Goal: Information Seeking & Learning: Learn about a topic

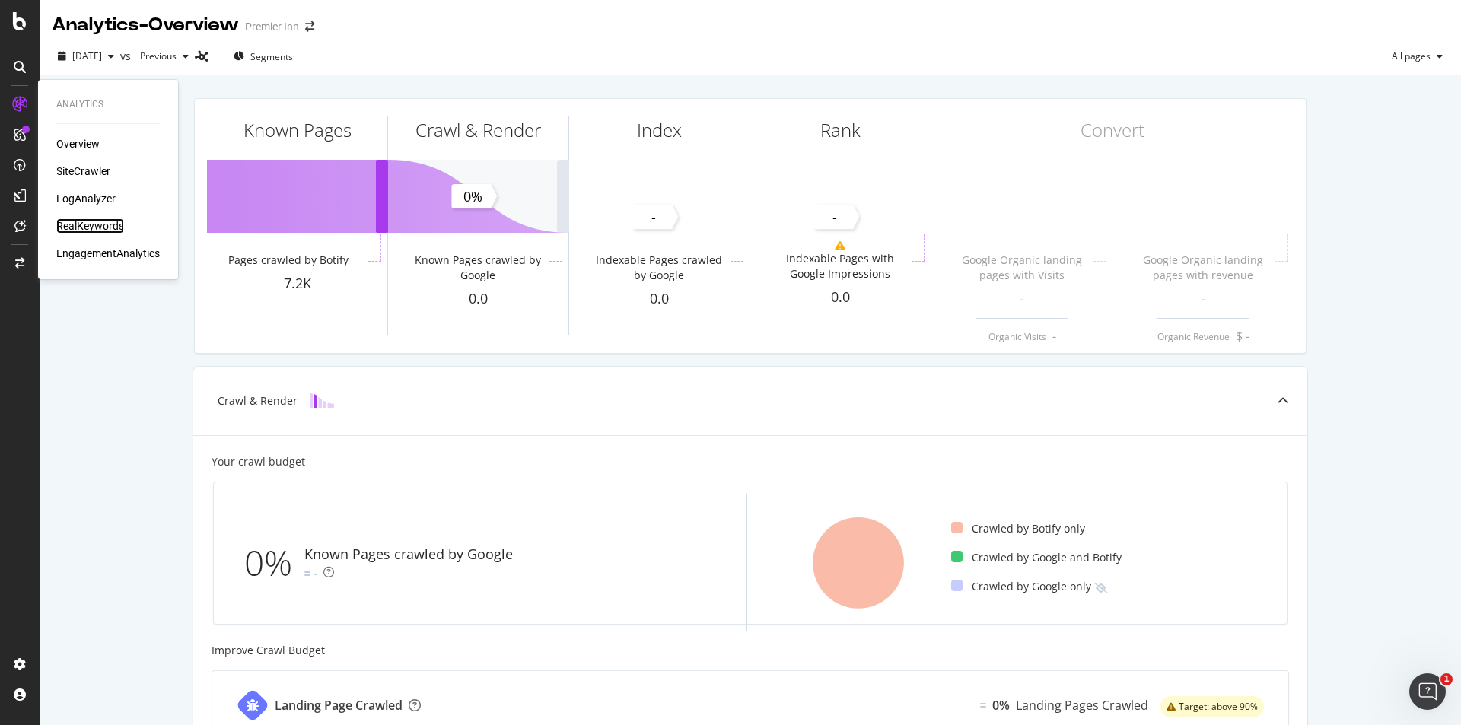
click at [101, 220] on div "RealKeywords" at bounding box center [90, 225] width 68 height 15
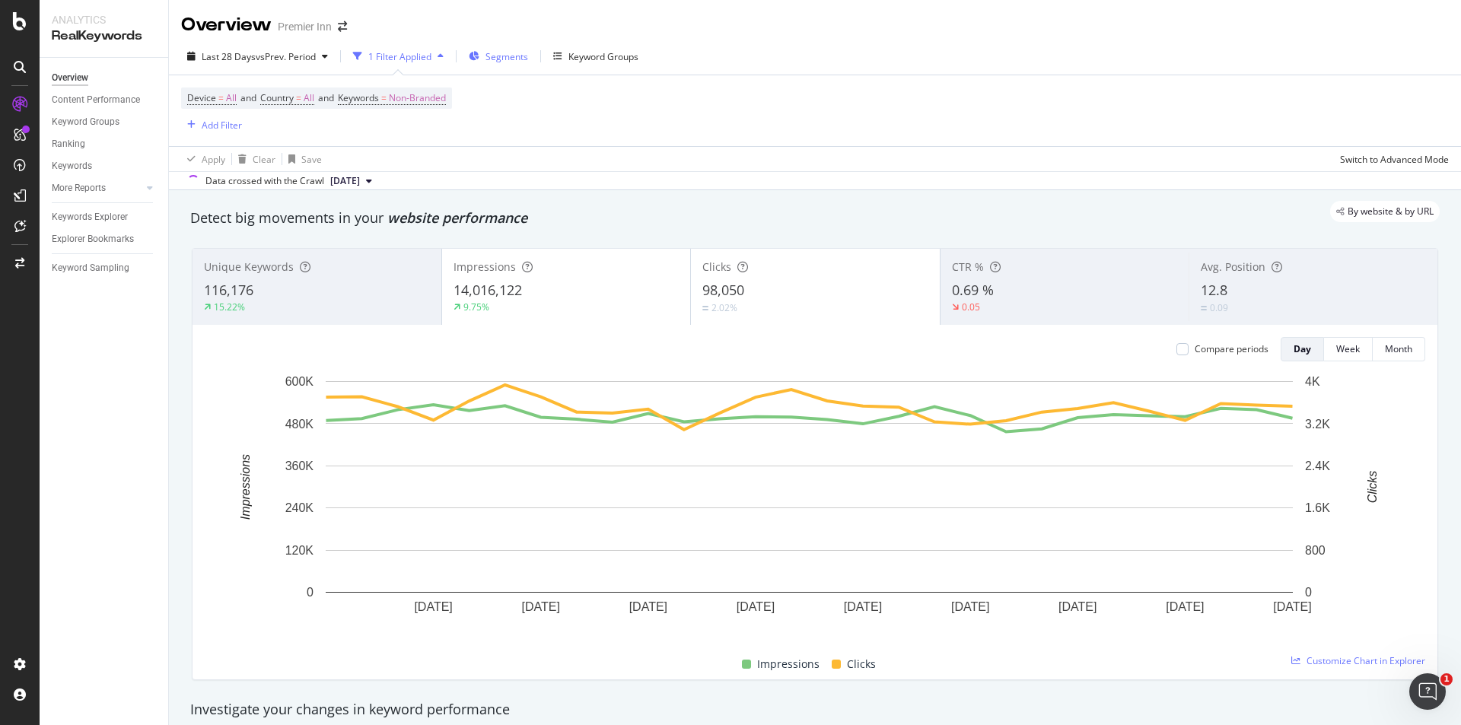
click at [515, 56] on span "Segments" at bounding box center [507, 56] width 43 height 13
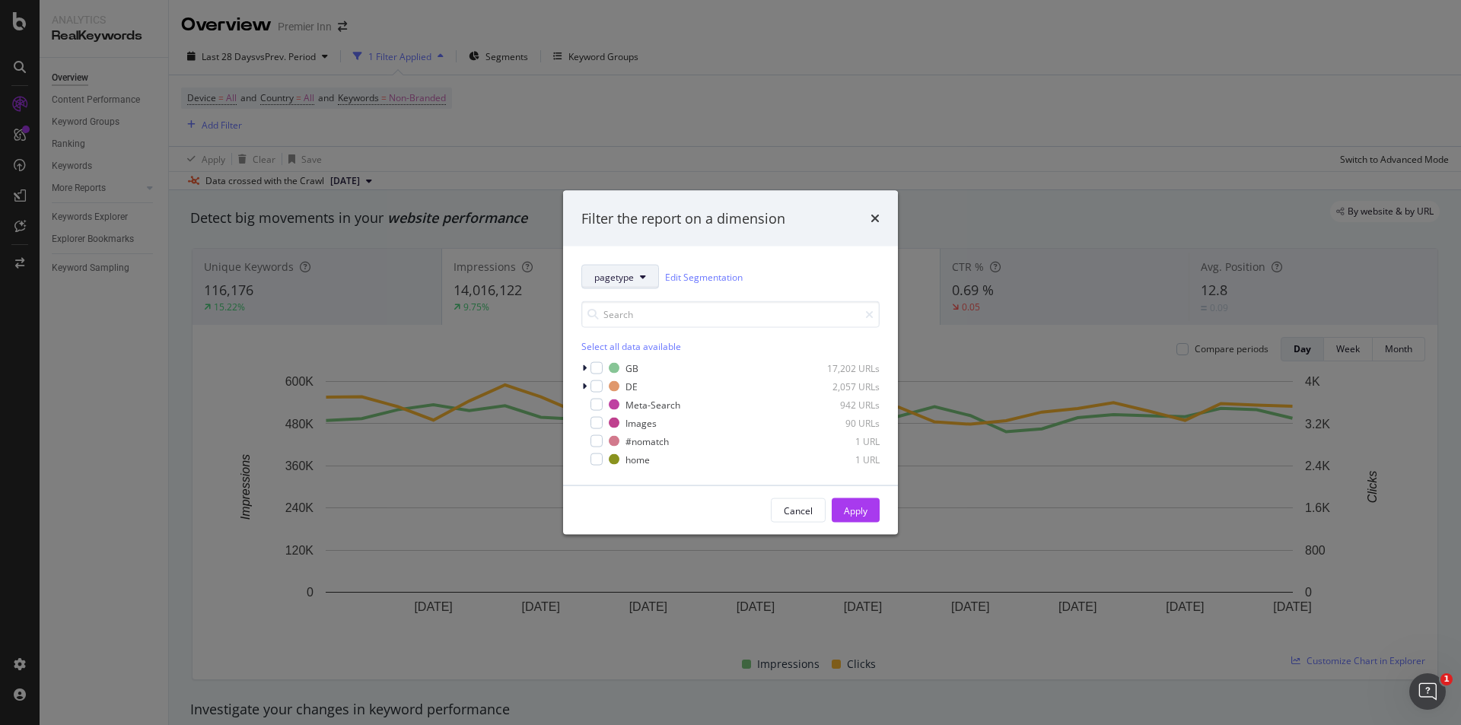
click at [617, 277] on span "pagetype" at bounding box center [614, 276] width 40 height 13
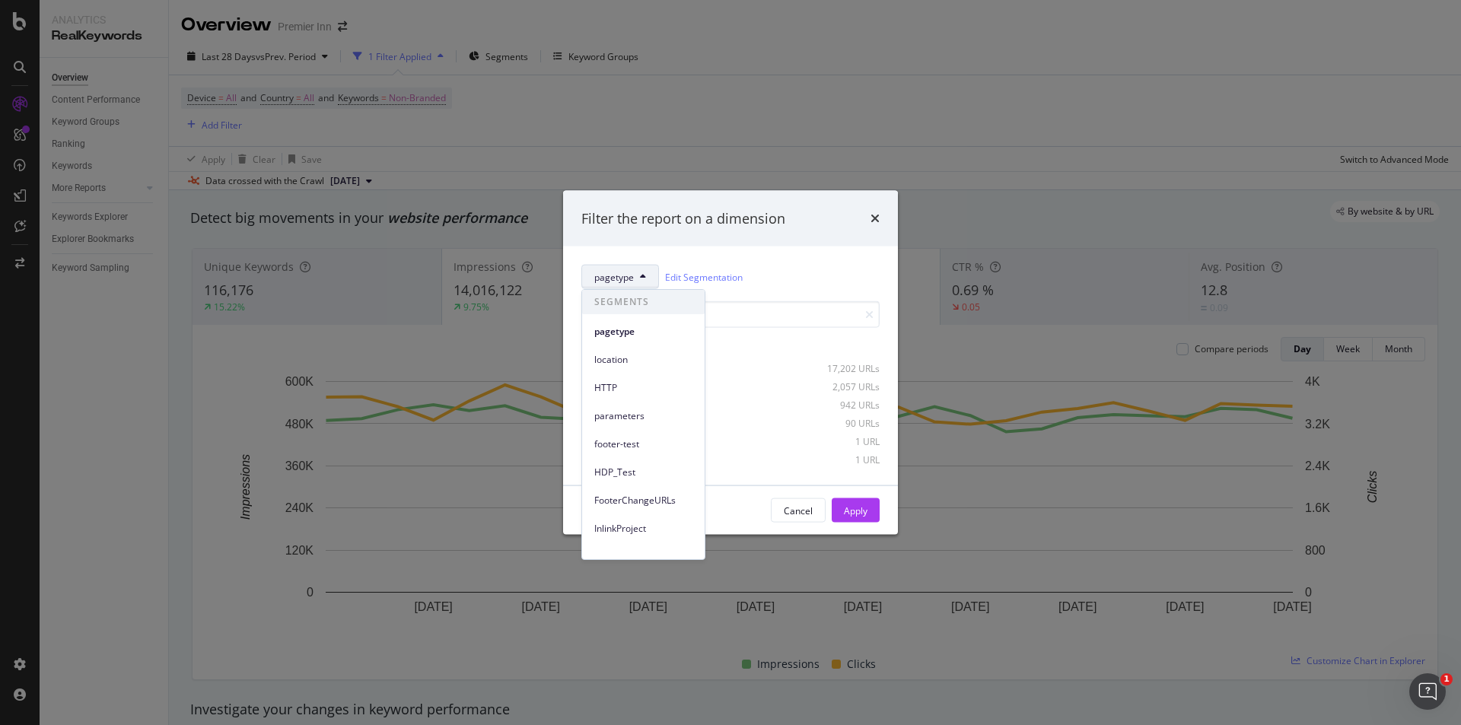
click at [601, 274] on span "pagetype" at bounding box center [614, 276] width 40 height 13
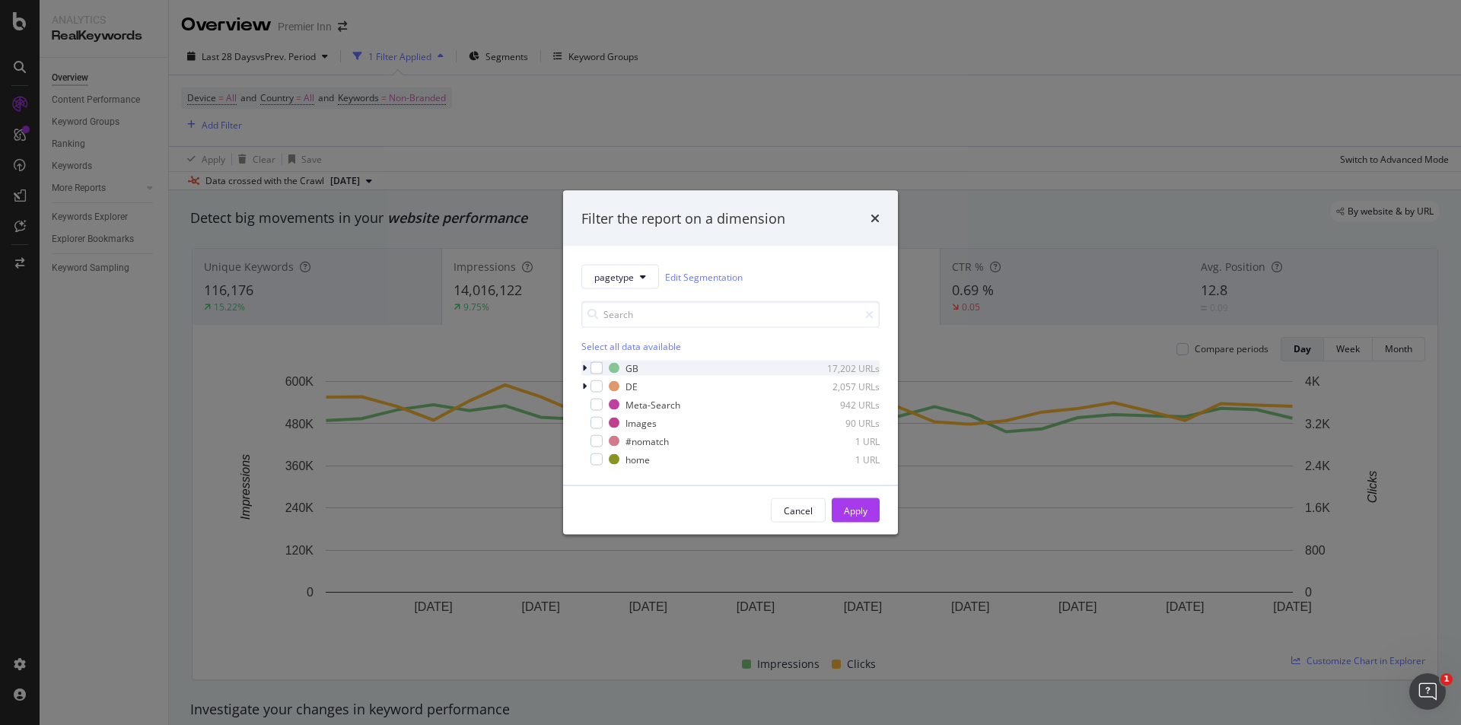
click at [588, 365] on div "modal" at bounding box center [586, 368] width 9 height 15
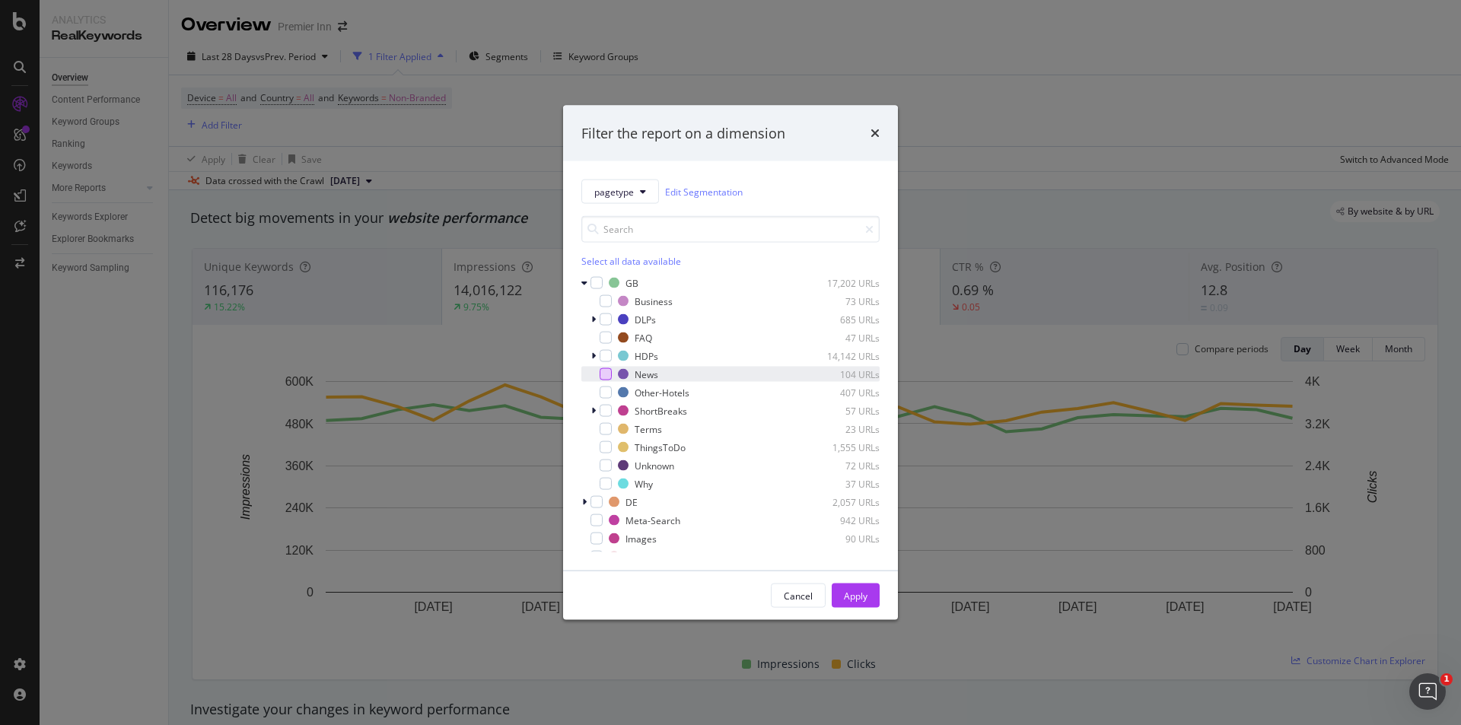
click at [605, 369] on div "modal" at bounding box center [606, 374] width 12 height 12
click at [839, 598] on button "Apply" at bounding box center [856, 596] width 48 height 24
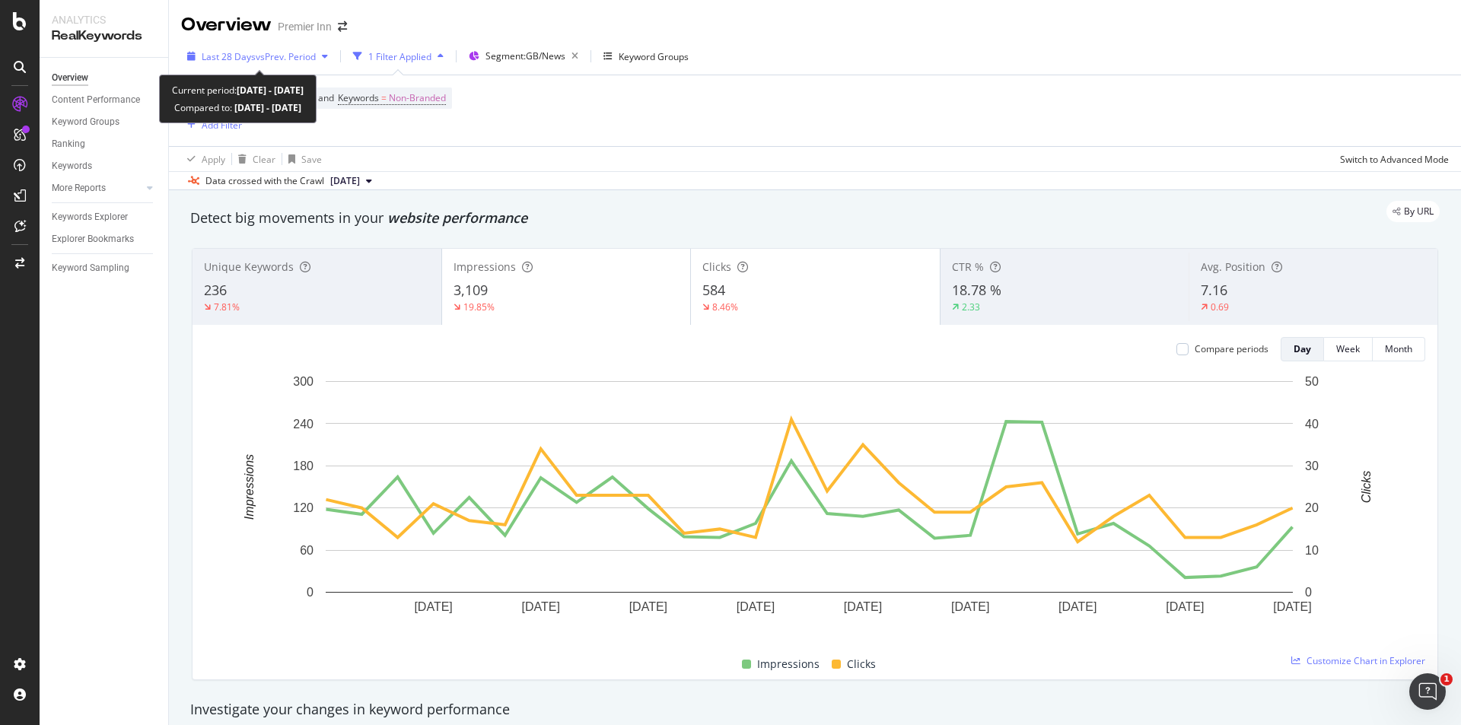
click at [218, 60] on span "Last 28 Days" at bounding box center [229, 56] width 54 height 13
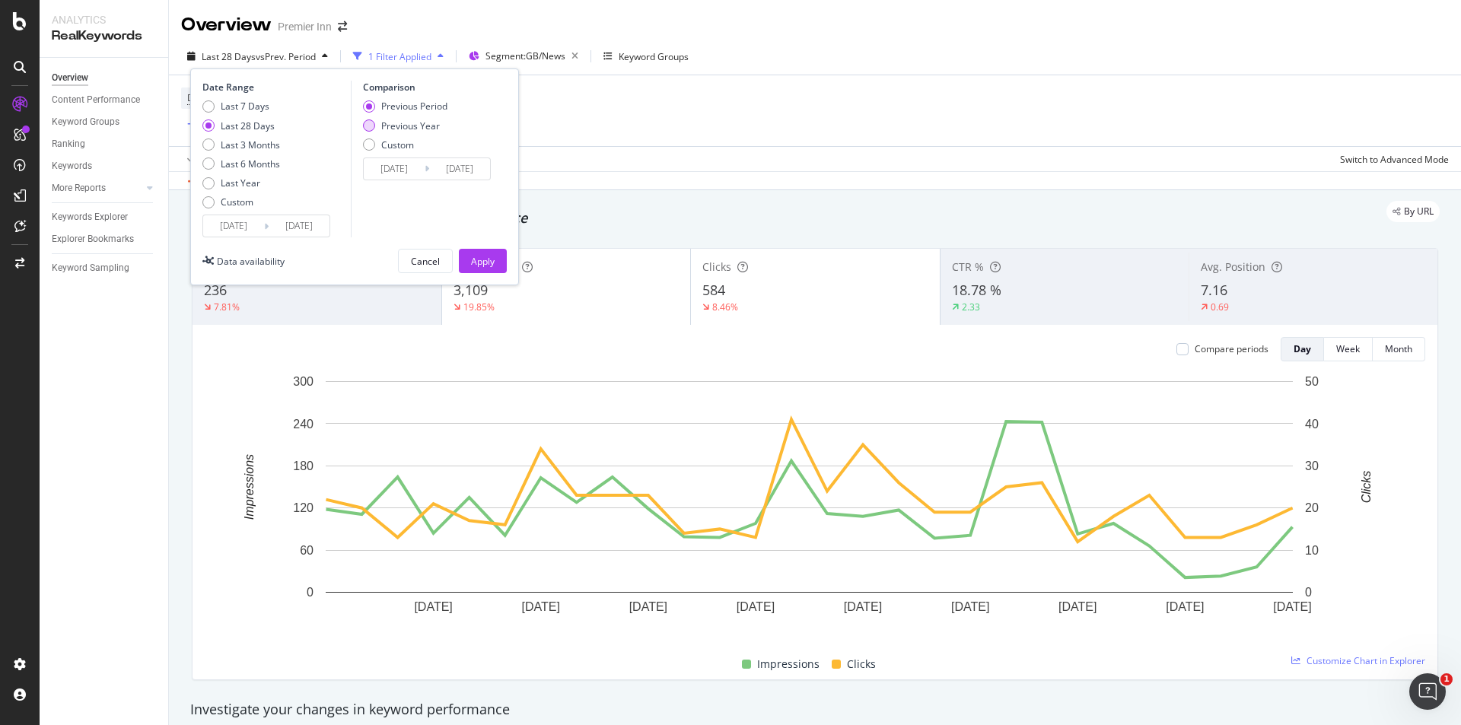
click at [371, 126] on div "Previous Year" at bounding box center [369, 126] width 12 height 12
type input "[DATE]"
click at [483, 260] on div "Apply" at bounding box center [483, 261] width 24 height 13
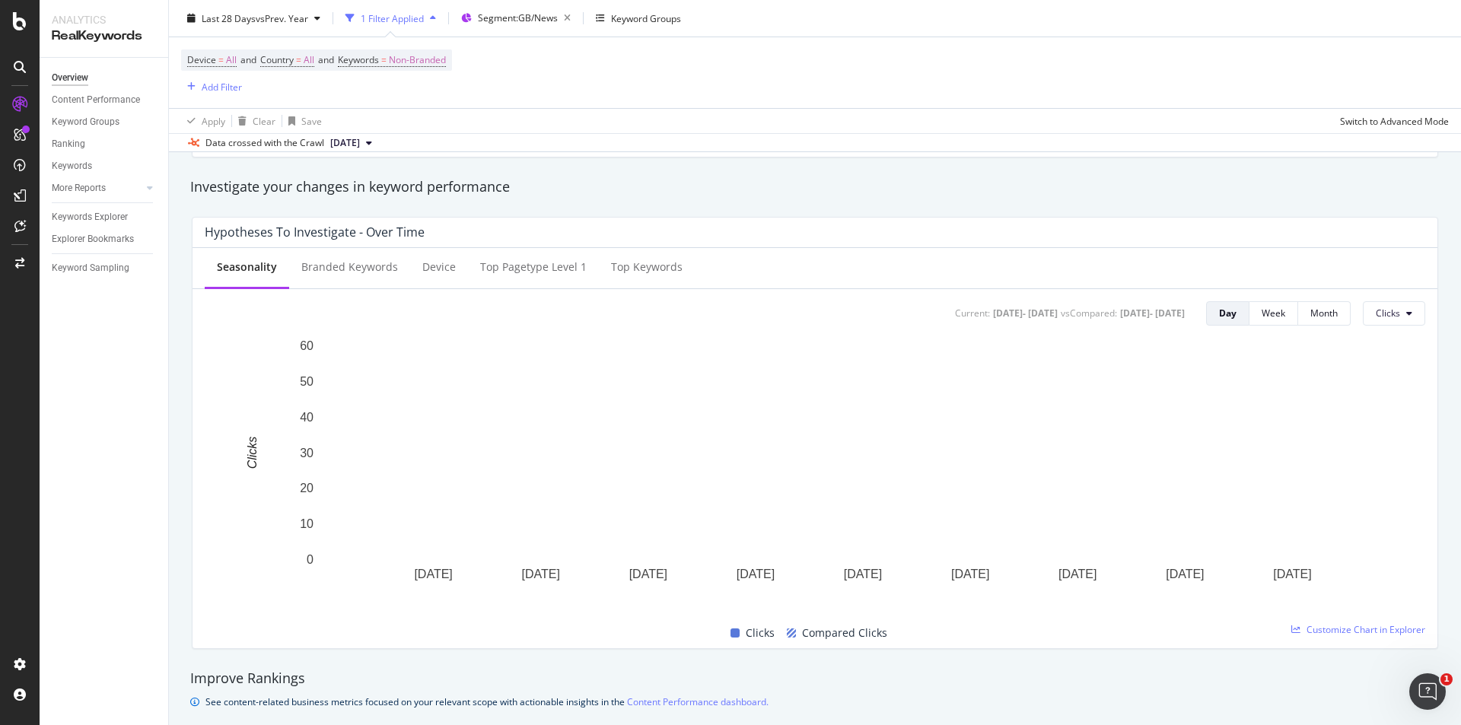
scroll to position [423, 0]
